Goal: Information Seeking & Learning: Find specific fact

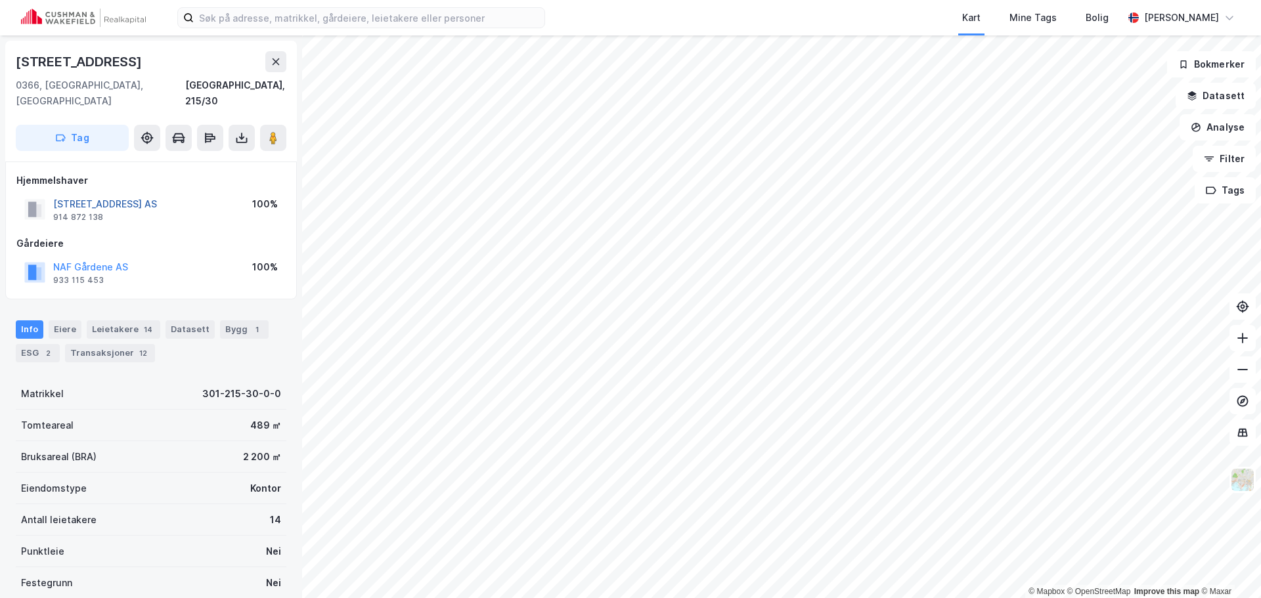
click at [0, 0] on button "BOGSTADVEIEN 51 AS" at bounding box center [0, 0] width 0 height 0
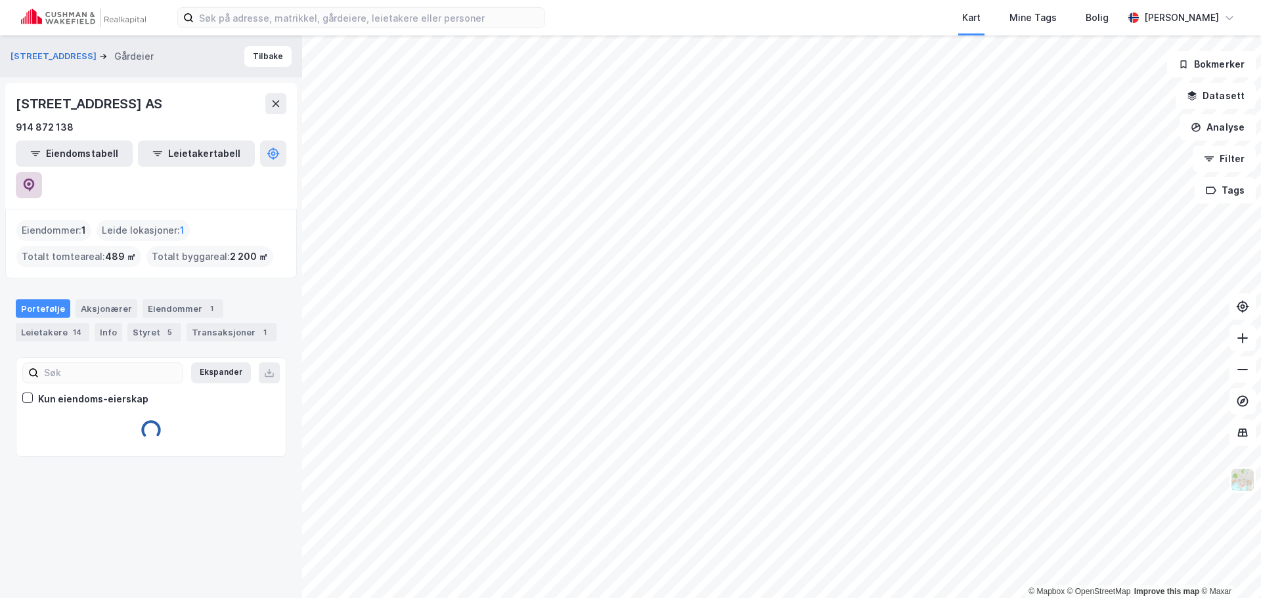
click at [35, 179] on icon at bounding box center [28, 185] width 13 height 13
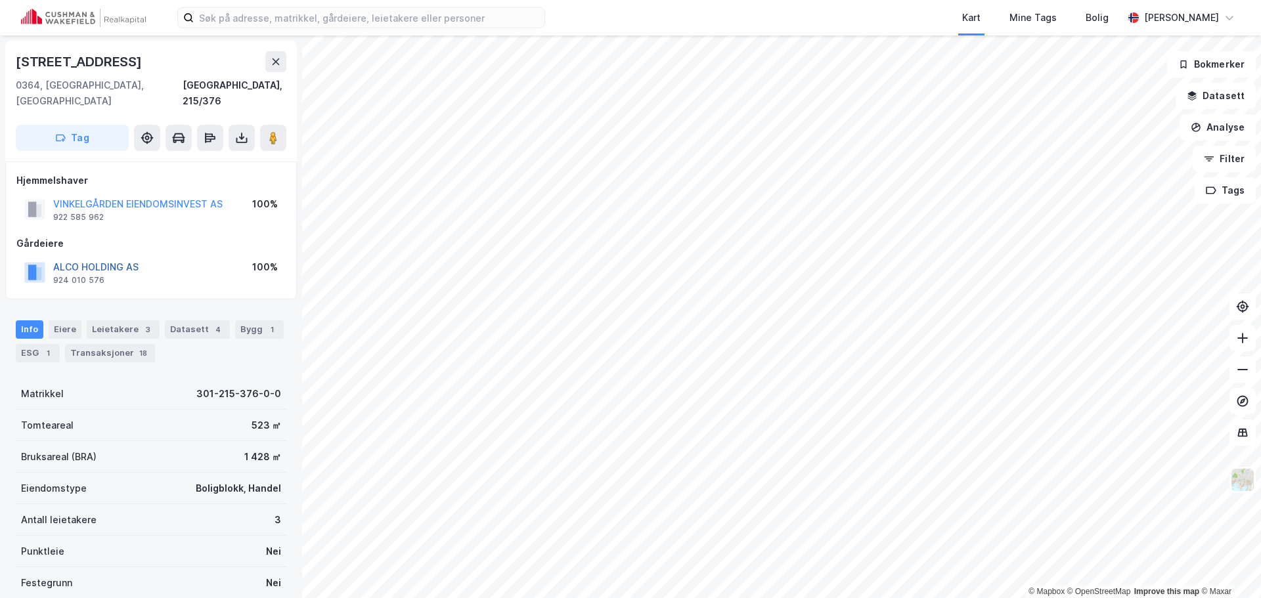
click at [0, 0] on button "ALCO HOLDING AS" at bounding box center [0, 0] width 0 height 0
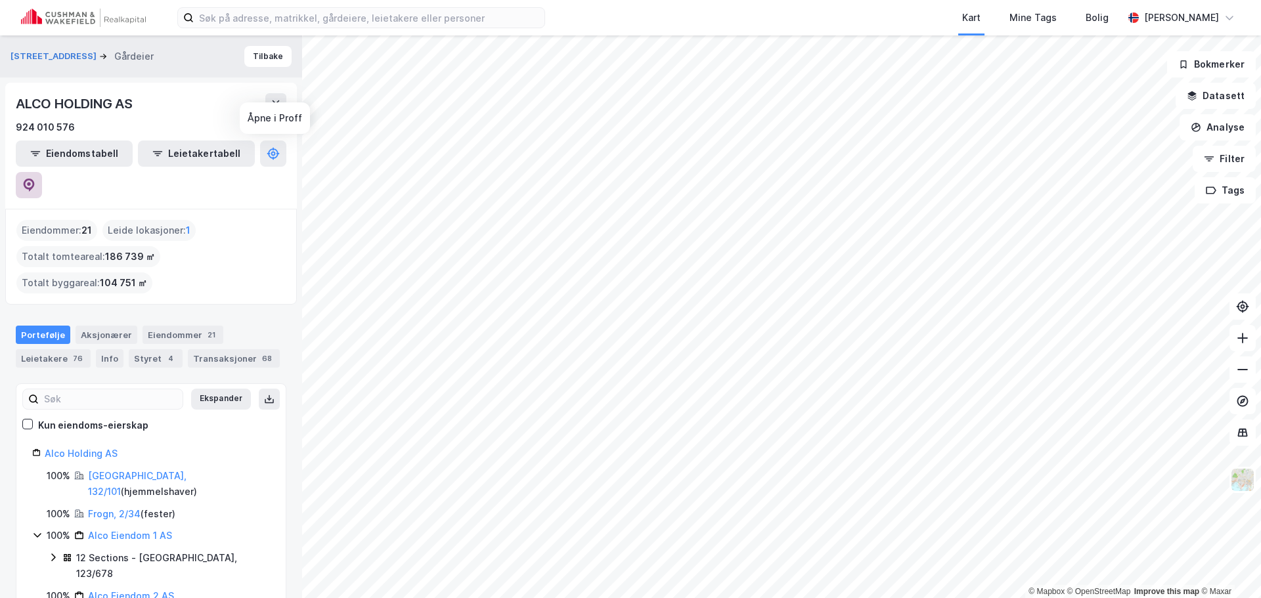
click at [42, 172] on button at bounding box center [29, 185] width 26 height 26
click at [51, 58] on button "Kirkeveien 59" at bounding box center [55, 56] width 89 height 13
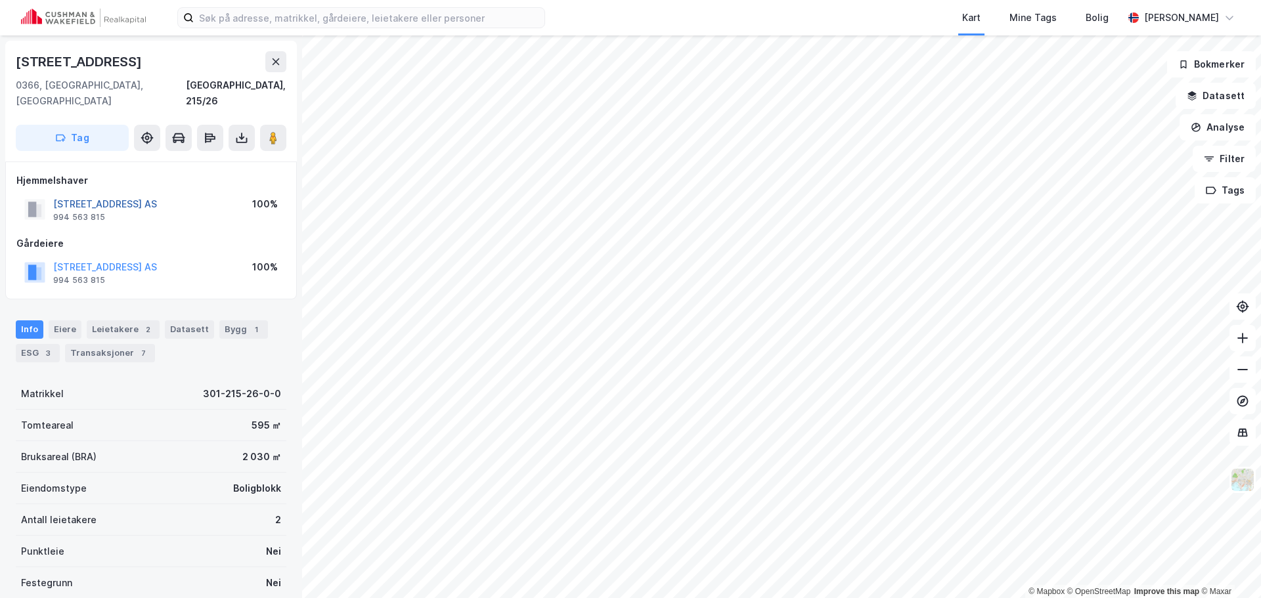
click at [0, 0] on button "BOGSTADVEIEN 47 AS" at bounding box center [0, 0] width 0 height 0
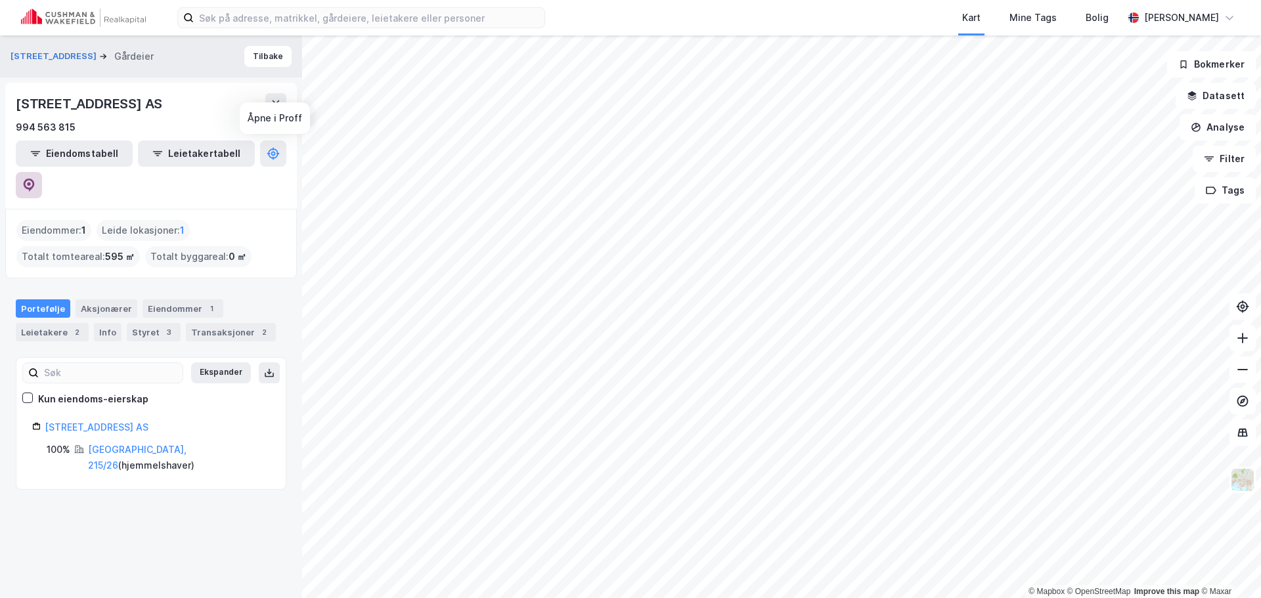
click at [35, 179] on icon at bounding box center [28, 185] width 13 height 13
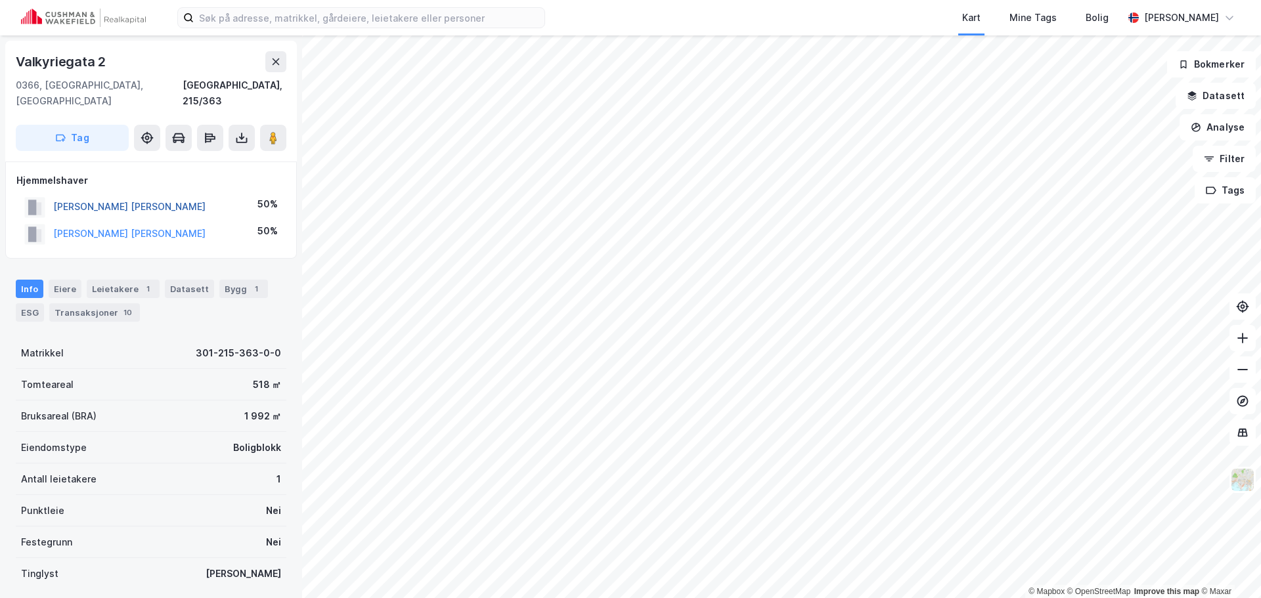
click at [0, 0] on button "RAMBERG JORUN INGRID" at bounding box center [0, 0] width 0 height 0
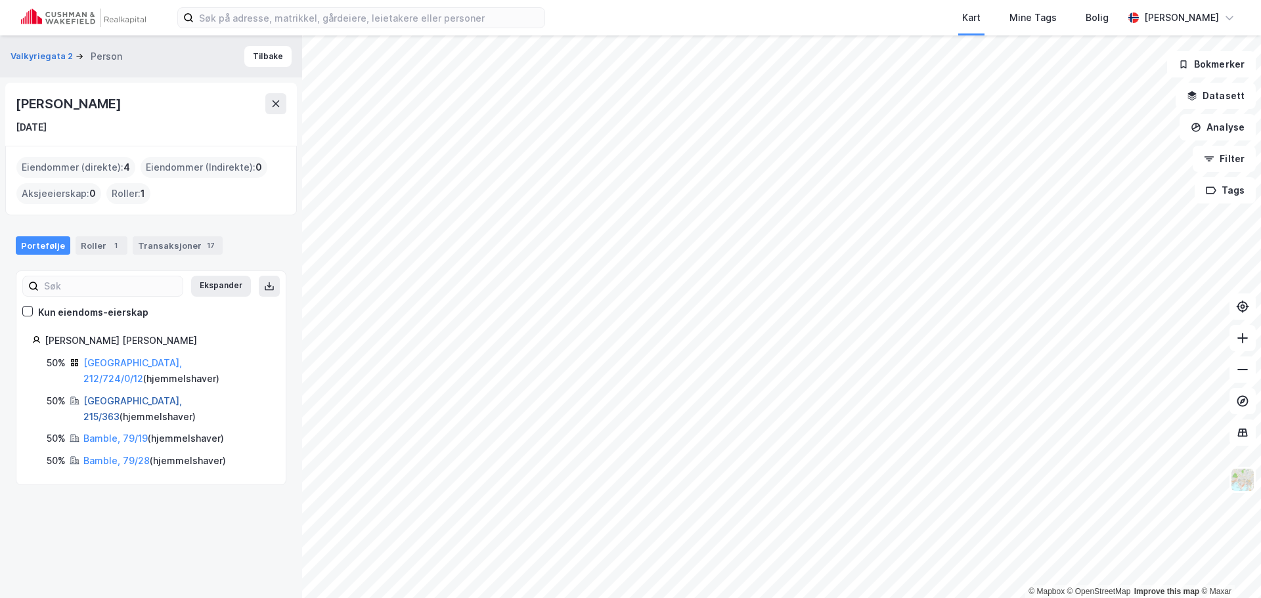
click at [101, 395] on link "Oslo, 215/363" at bounding box center [132, 408] width 99 height 27
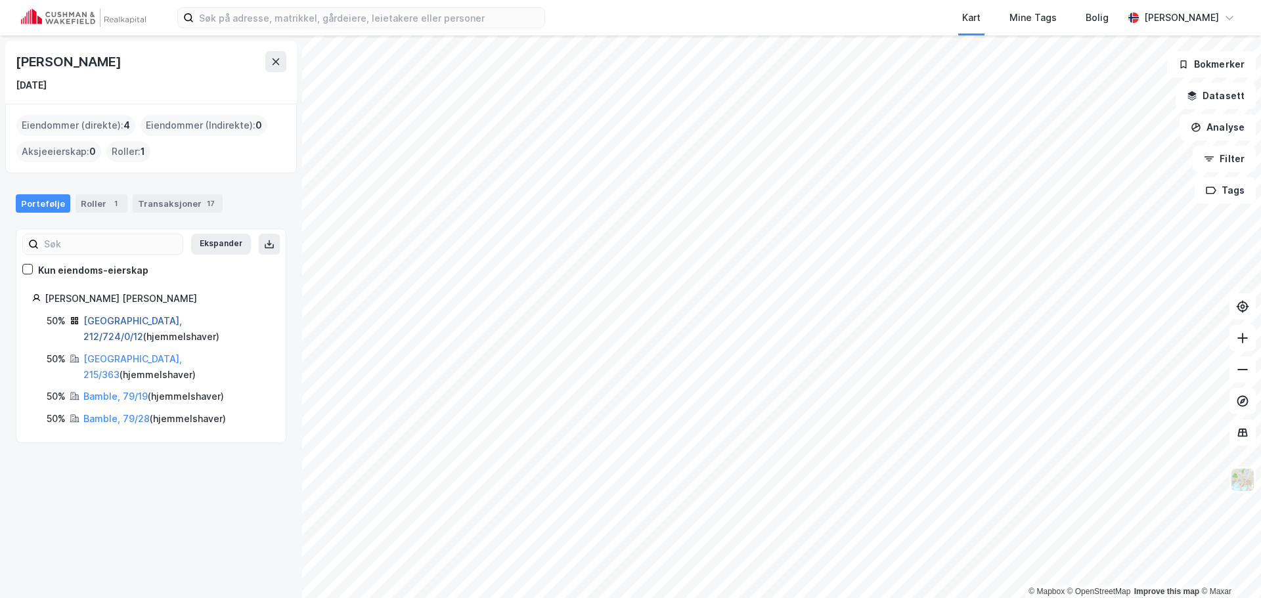
click at [108, 324] on link "Oslo, 212/724/0/12" at bounding box center [132, 328] width 99 height 27
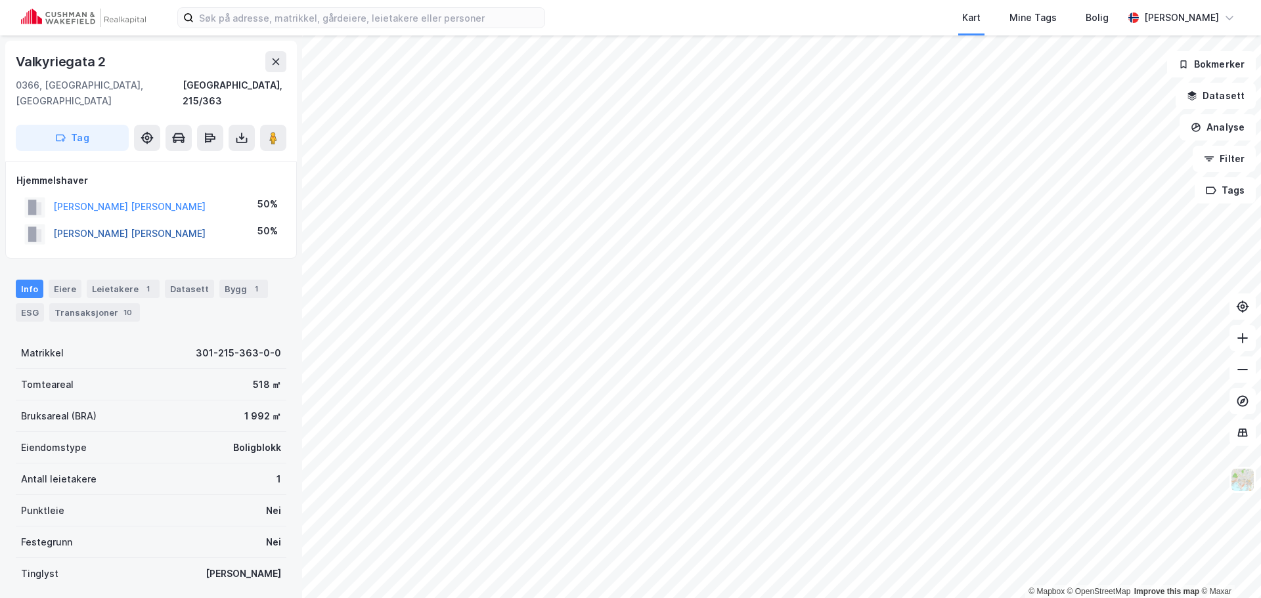
click at [0, 0] on button "RAMBERG KNUT REIDAR" at bounding box center [0, 0] width 0 height 0
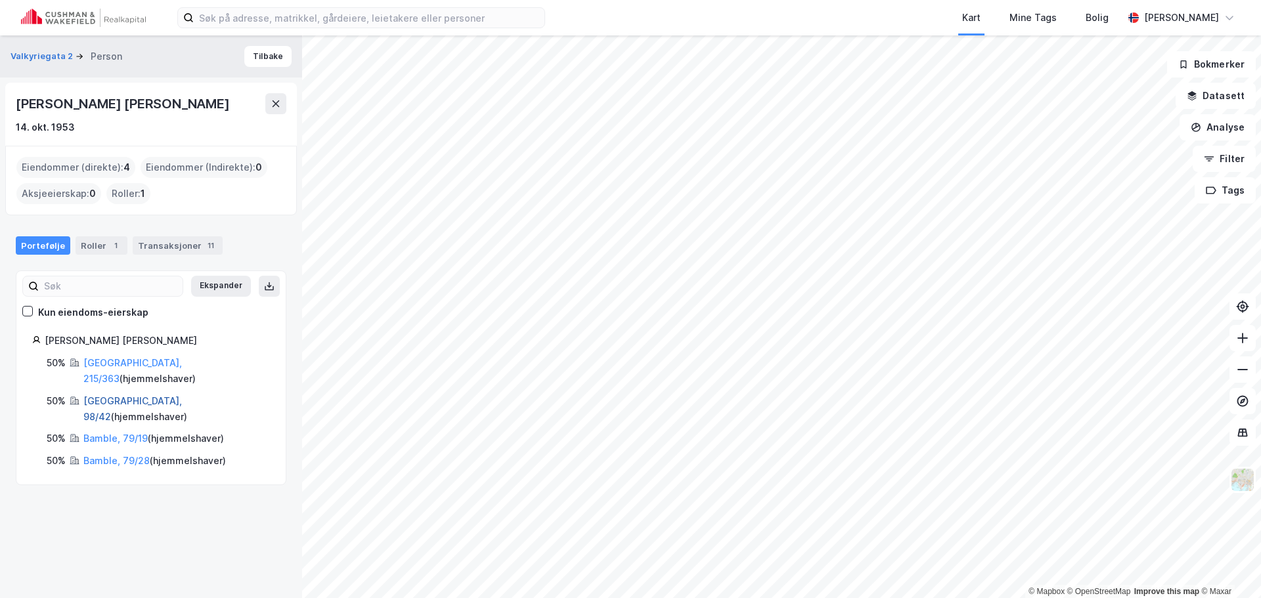
click at [115, 395] on link "Bærum, 98/42" at bounding box center [132, 408] width 99 height 27
click at [109, 395] on link "Bamble, 79/19" at bounding box center [115, 438] width 64 height 11
drag, startPoint x: 146, startPoint y: 111, endPoint x: 11, endPoint y: 110, distance: 135.3
click at [11, 110] on div "Knut Reidar Ramberg 14. okt. 1953" at bounding box center [151, 114] width 292 height 63
copy div "Knut Reidar Ramberg"
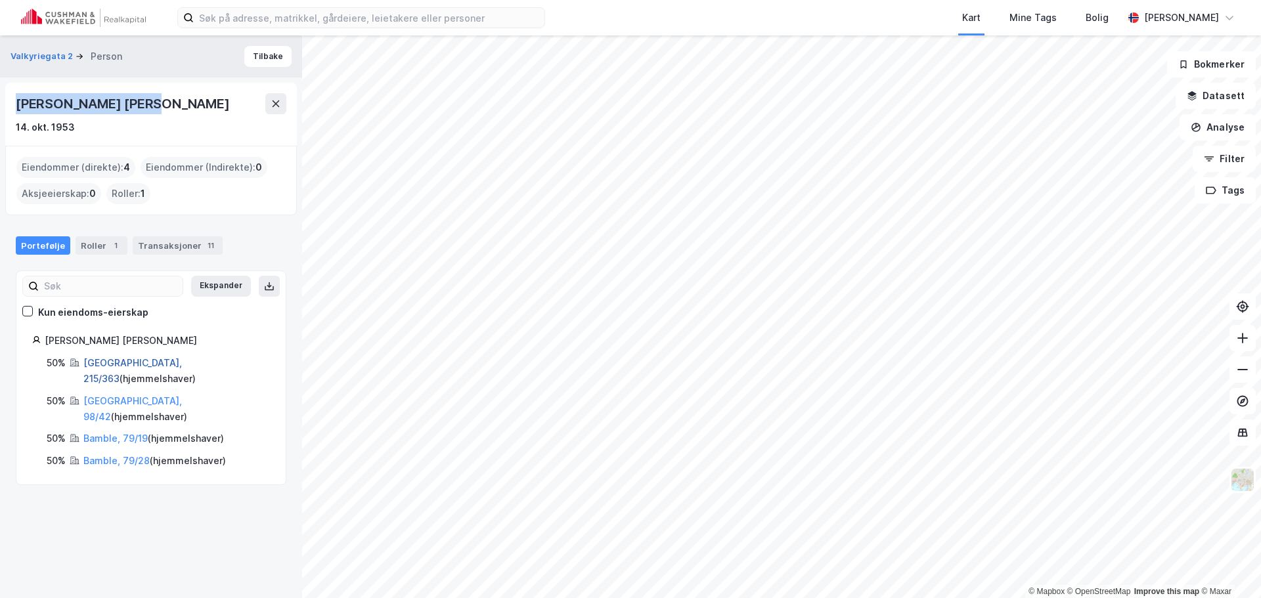
click at [127, 366] on link "Oslo, 215/363" at bounding box center [132, 370] width 99 height 27
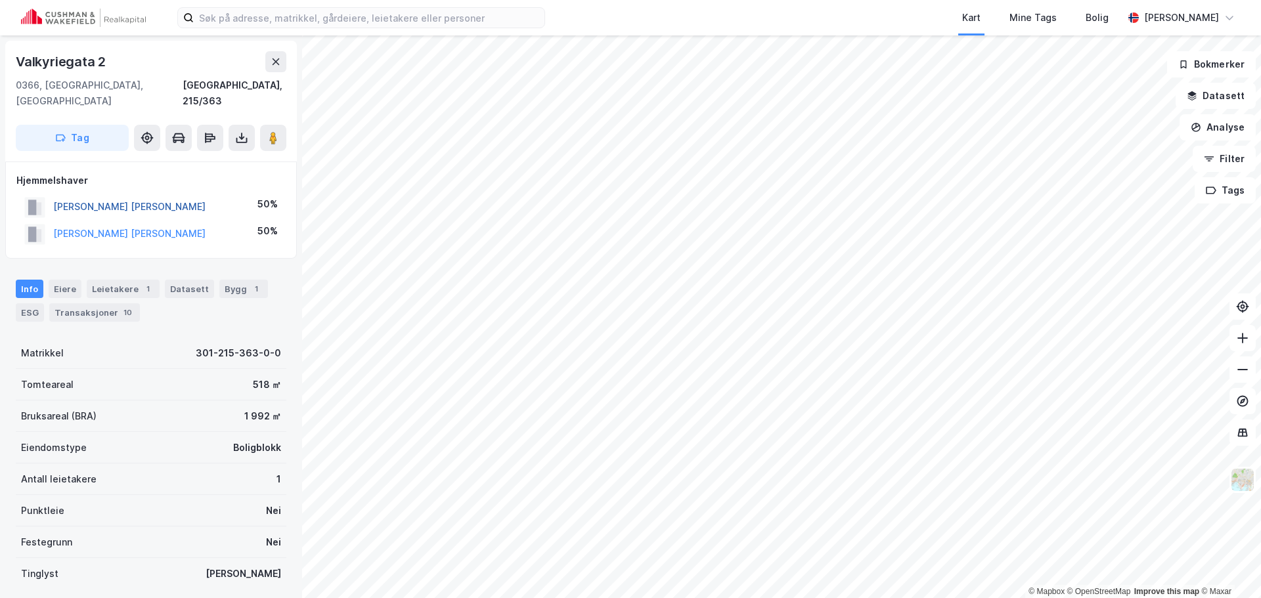
click at [0, 0] on button "RAMBERG JORUN INGRID" at bounding box center [0, 0] width 0 height 0
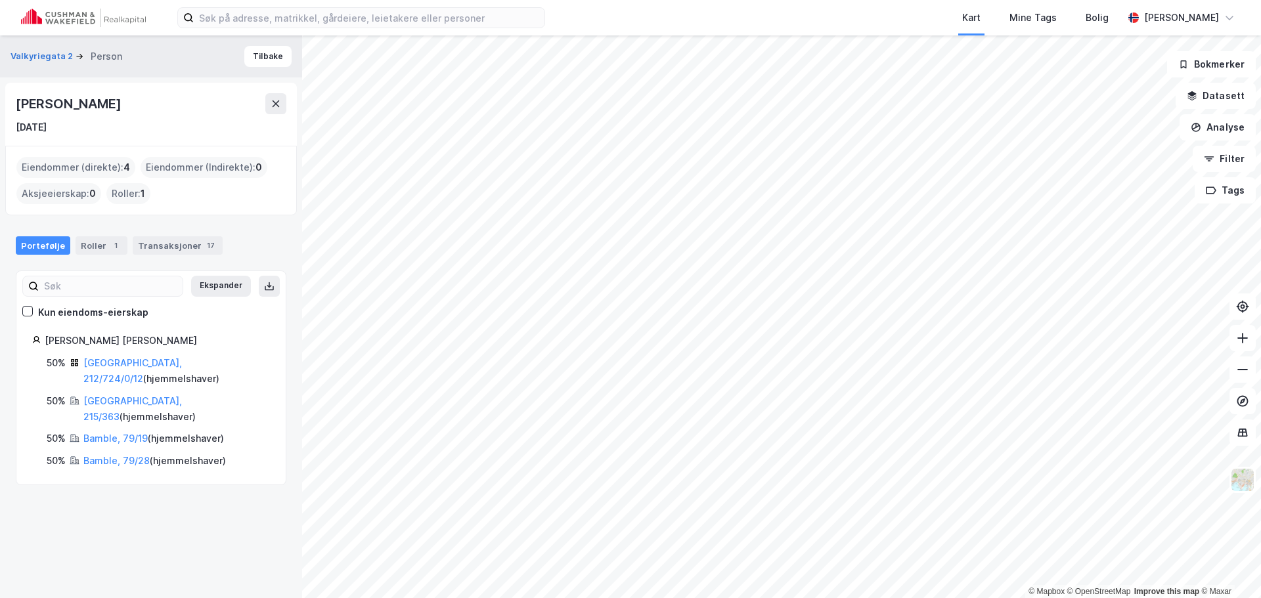
drag, startPoint x: 127, startPoint y: 102, endPoint x: 0, endPoint y: 104, distance: 126.8
click at [0, 104] on div "Valkyriegata 2 Person Tilbake Jorun Ingrid Ramberg 13. jan. 1958 Eiendommer (di…" at bounding box center [151, 316] width 302 height 563
copy div "Jorun Ingrid Ramberg"
click at [108, 365] on link "Oslo, 212/724/0/12" at bounding box center [132, 370] width 99 height 27
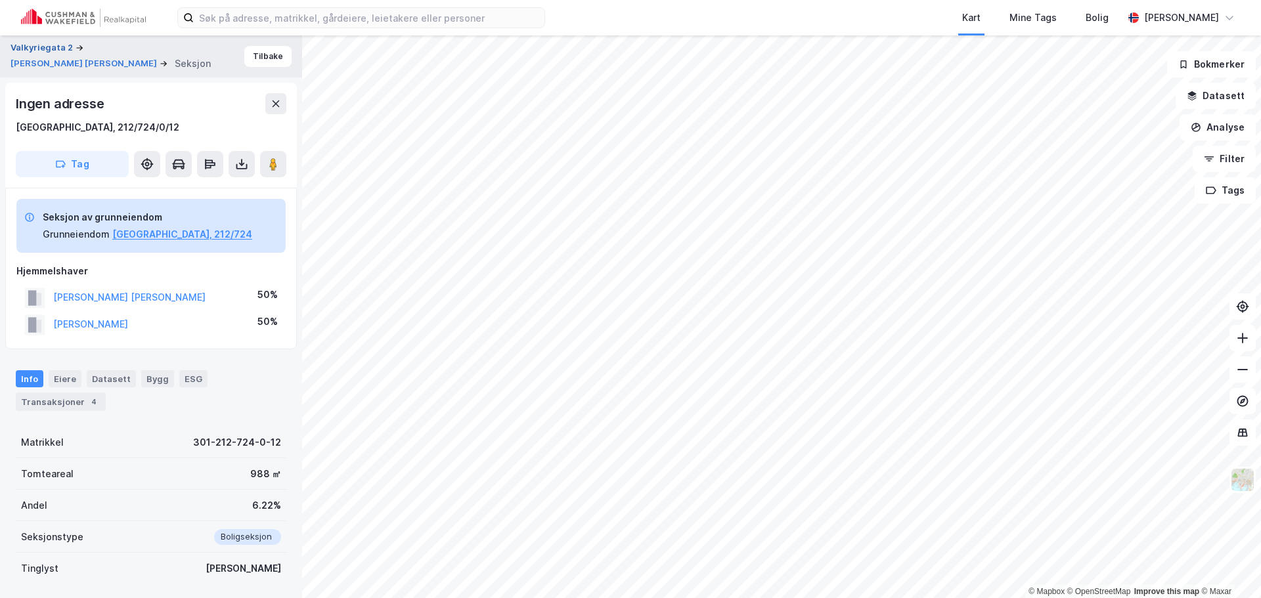
click at [42, 44] on button "Valkyriegata 2" at bounding box center [43, 47] width 65 height 13
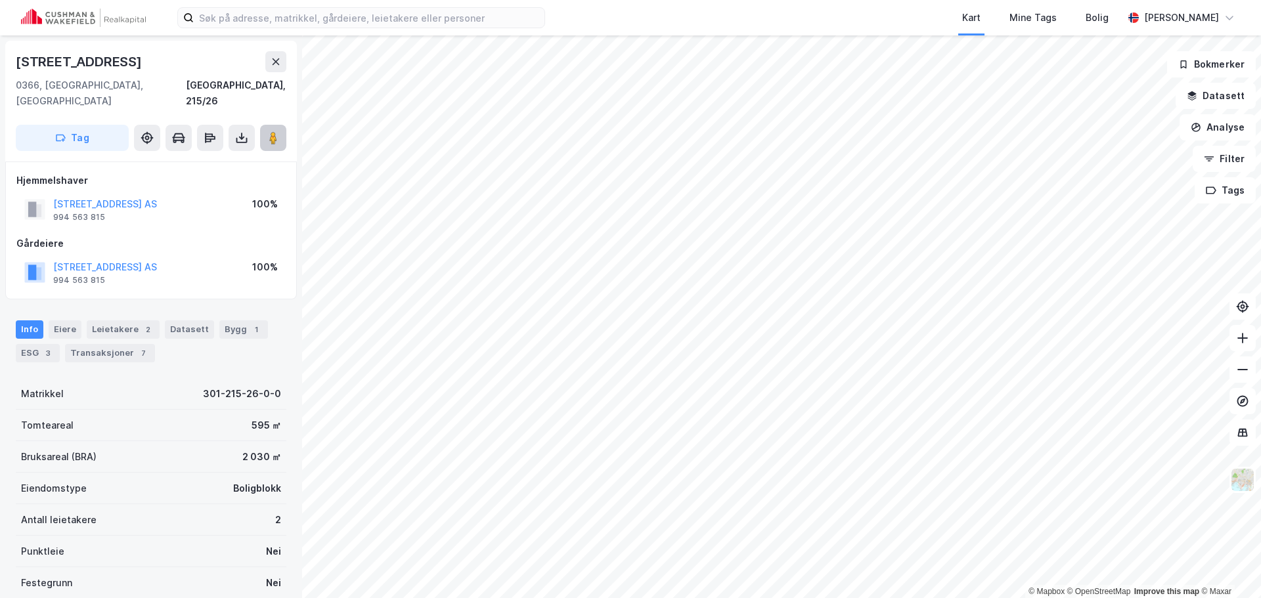
click at [273, 130] on button at bounding box center [273, 138] width 26 height 26
